Goal: Transaction & Acquisition: Subscribe to service/newsletter

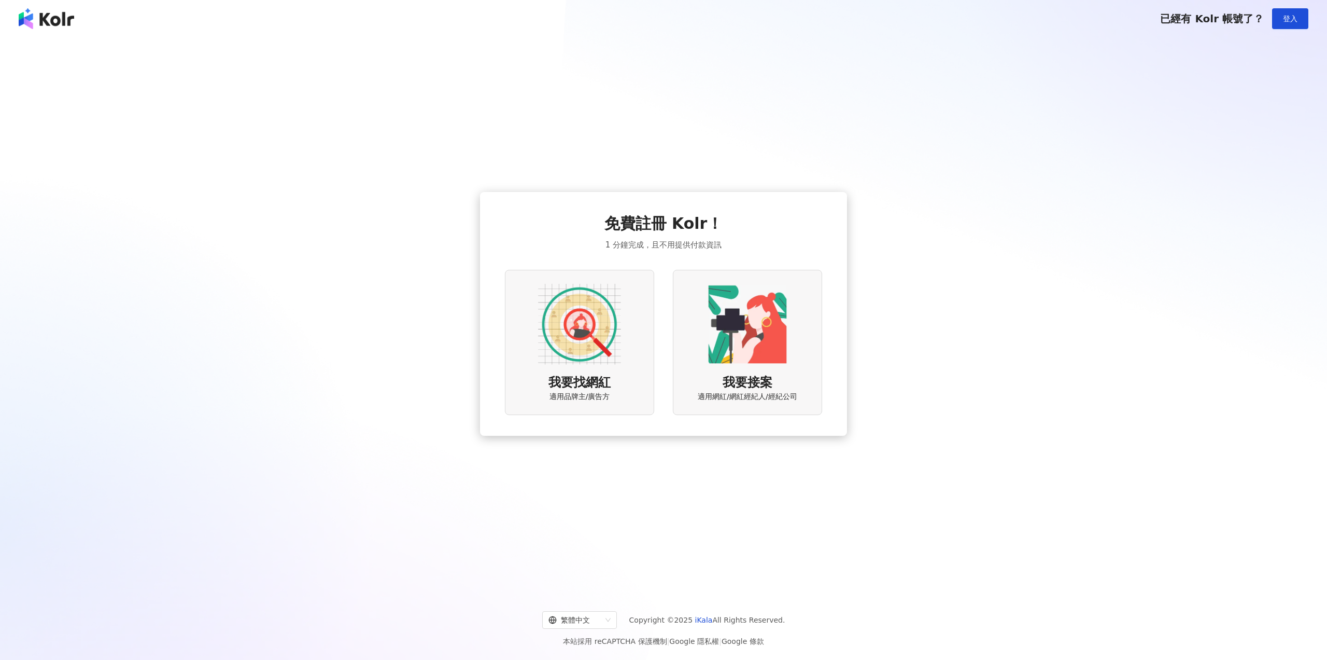
click at [666, 240] on span "1 分鐘完成，且不用提供付款資訊" at bounding box center [664, 245] width 116 height 12
click at [736, 338] on img at bounding box center [747, 324] width 83 height 83
click at [582, 328] on img at bounding box center [579, 324] width 83 height 83
